Goal: Navigation & Orientation: Find specific page/section

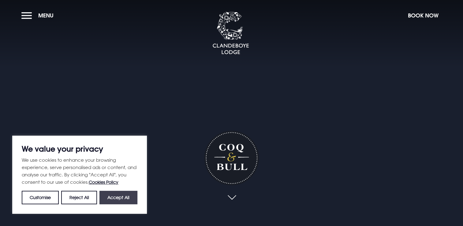
click at [122, 200] on button "Accept All" at bounding box center [118, 196] width 38 height 13
checkbox input "true"
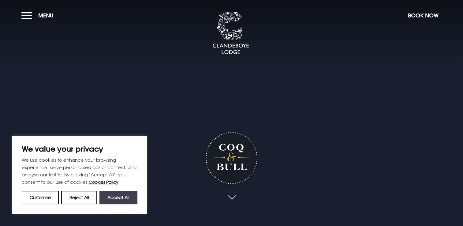
checkbox input "true"
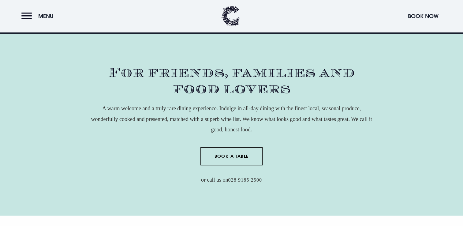
scroll to position [192, 0]
click at [25, 14] on button "Menu" at bounding box center [38, 15] width 35 height 13
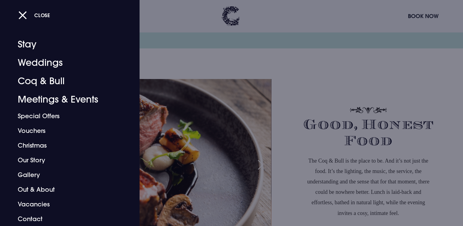
scroll to position [374, 0]
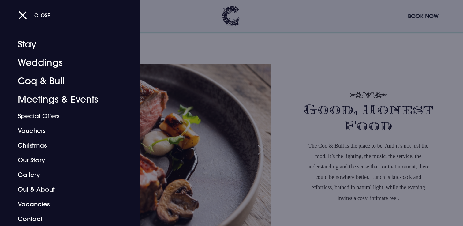
click at [208, 25] on div at bounding box center [231, 113] width 463 height 226
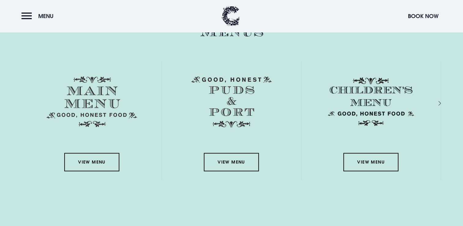
scroll to position [885, 0]
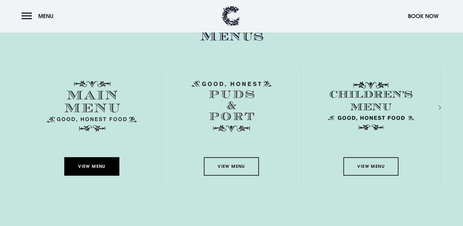
click at [87, 164] on link "View Menu" at bounding box center [91, 166] width 55 height 18
click at [102, 166] on link "View Menu" at bounding box center [91, 166] width 55 height 18
